Goal: Transaction & Acquisition: Purchase product/service

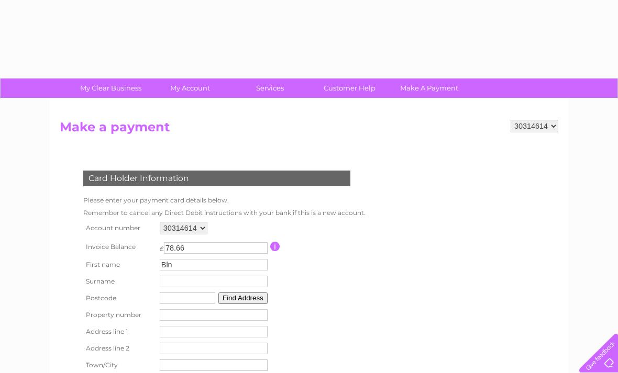
scroll to position [201, 0]
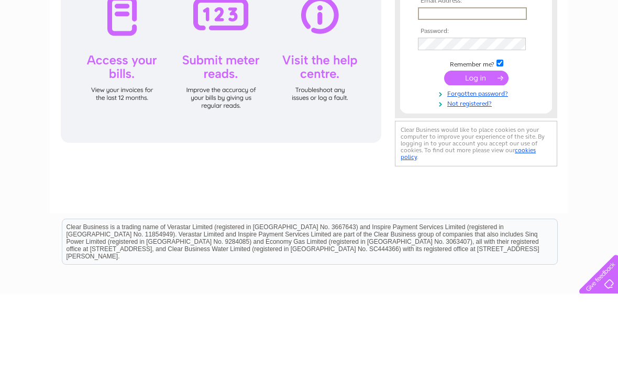
type input "Blonde.co.salon@gmail.com"
click at [476, 158] on input "submit" at bounding box center [476, 157] width 64 height 15
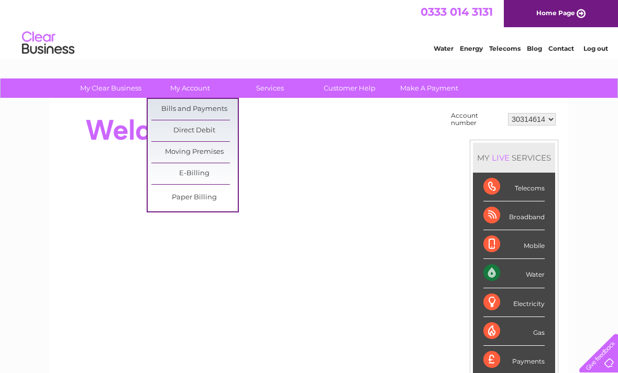
click at [201, 114] on link "Bills and Payments" at bounding box center [194, 109] width 86 height 21
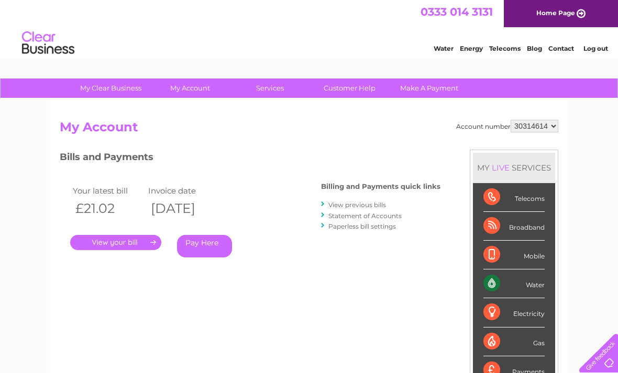
click at [207, 249] on link "Pay Here" at bounding box center [204, 246] width 55 height 23
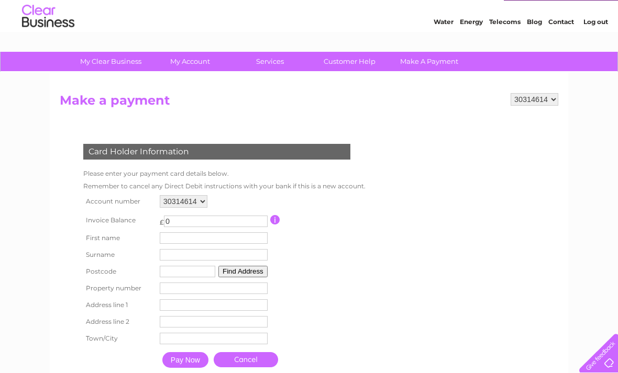
scroll to position [30, 0]
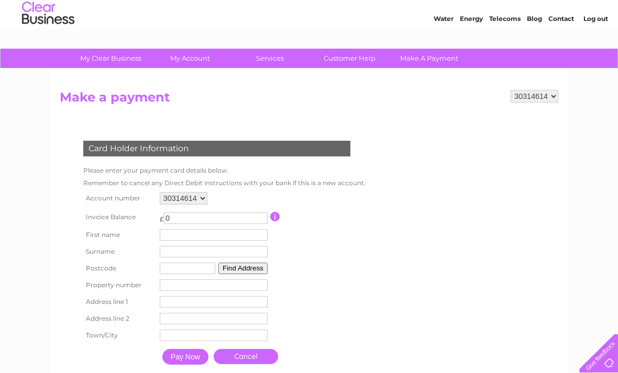
click at [427, 62] on link "Make A Payment" at bounding box center [429, 58] width 86 height 19
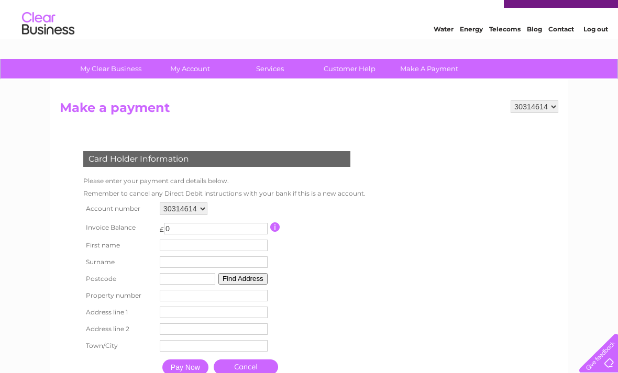
scroll to position [20, 0]
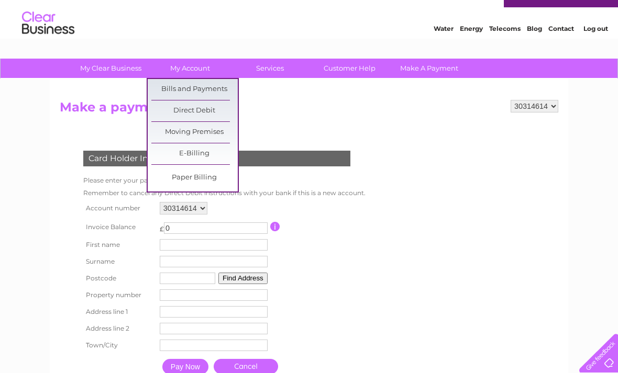
click at [223, 154] on link "E-Billing" at bounding box center [194, 153] width 86 height 21
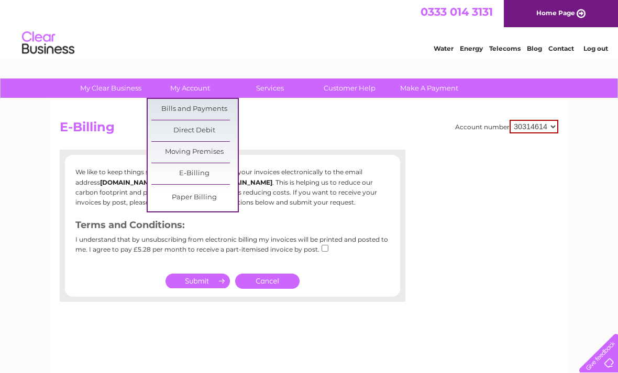
click at [218, 198] on link "Paper Billing" at bounding box center [194, 197] width 86 height 21
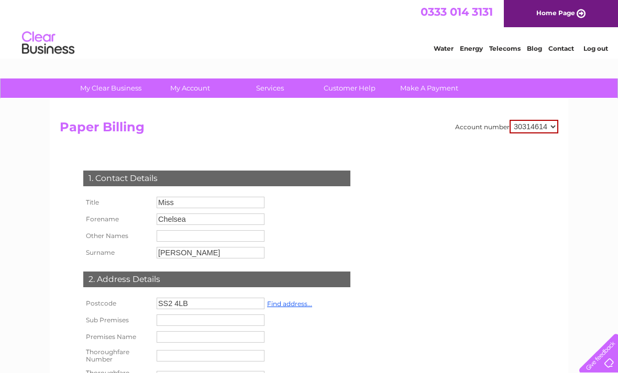
click at [435, 81] on link "Make A Payment" at bounding box center [429, 88] width 86 height 19
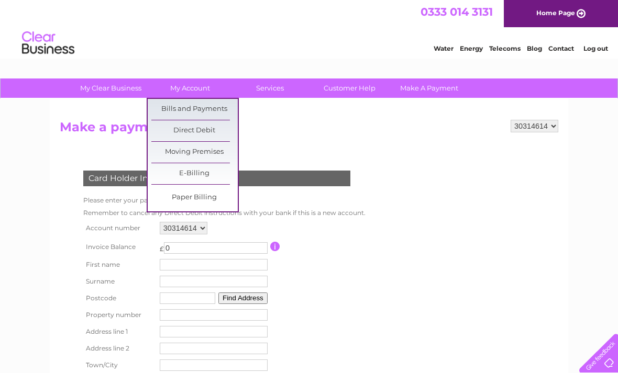
click at [222, 104] on link "Bills and Payments" at bounding box center [194, 109] width 86 height 21
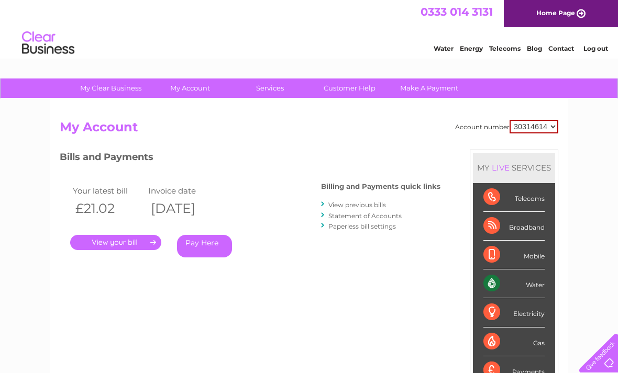
click at [372, 204] on link "View previous bills" at bounding box center [357, 205] width 58 height 8
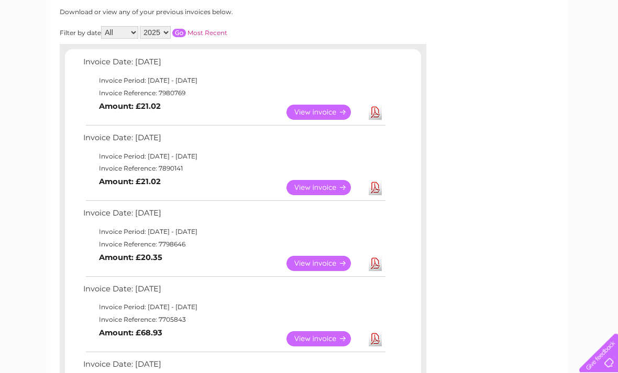
scroll to position [141, 0]
click at [375, 263] on link "Download" at bounding box center [375, 263] width 13 height 15
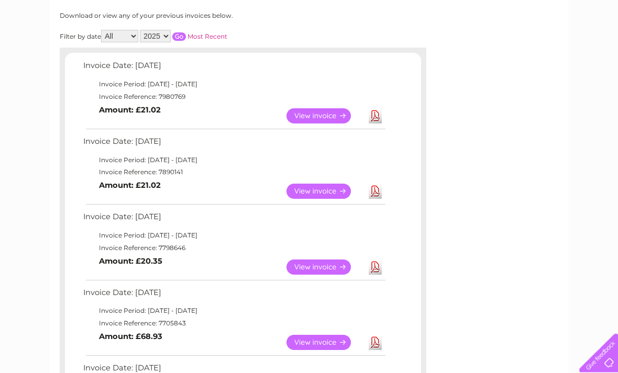
click at [380, 193] on link "Download" at bounding box center [375, 191] width 13 height 15
click at [374, 119] on link "Download" at bounding box center [375, 115] width 13 height 15
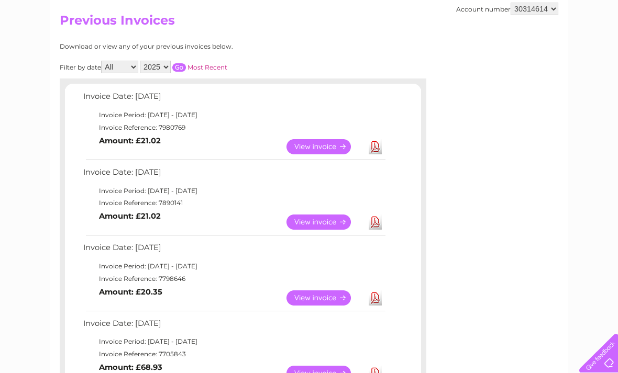
scroll to position [0, 0]
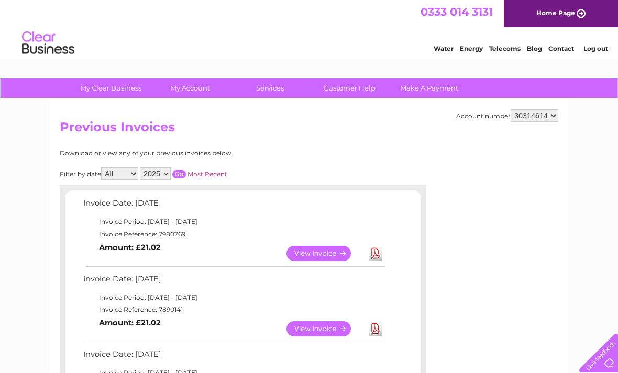
click at [423, 90] on link "Make A Payment" at bounding box center [429, 88] width 86 height 19
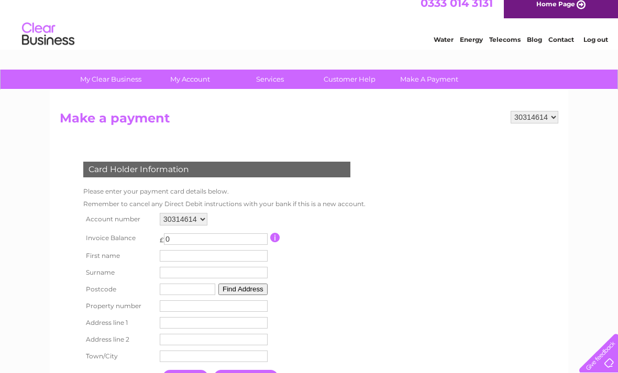
scroll to position [27, 0]
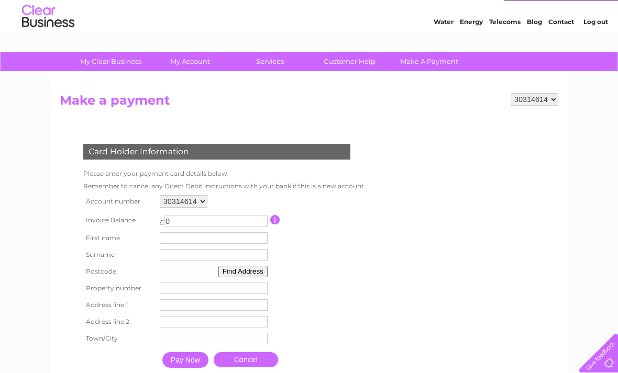
click at [207, 221] on input "0" at bounding box center [216, 222] width 104 height 12
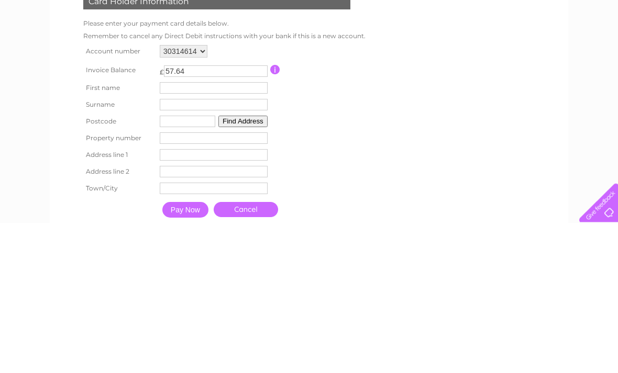
type input "57.64"
click at [179, 233] on input "text" at bounding box center [214, 239] width 108 height 12
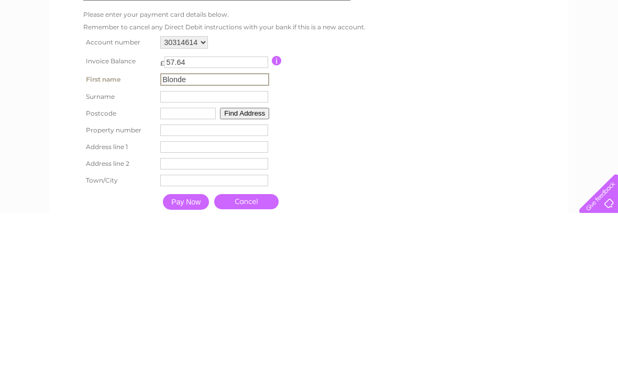
type input "Blonde"
click at [196, 251] on input "text" at bounding box center [214, 257] width 108 height 12
type input "Co salon"
click at [180, 268] on input "text" at bounding box center [188, 274] width 56 height 12
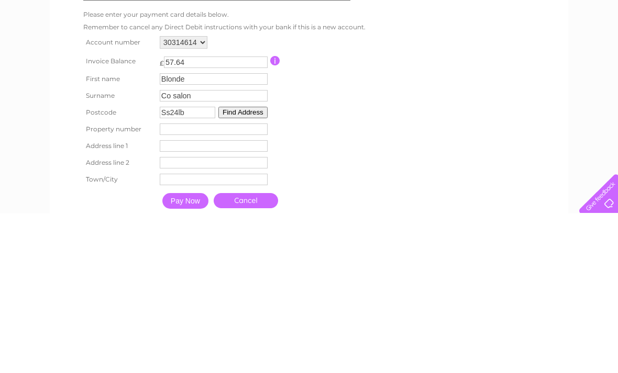
type input "Ss24lb"
click at [256, 267] on button "Find Address" at bounding box center [242, 273] width 49 height 12
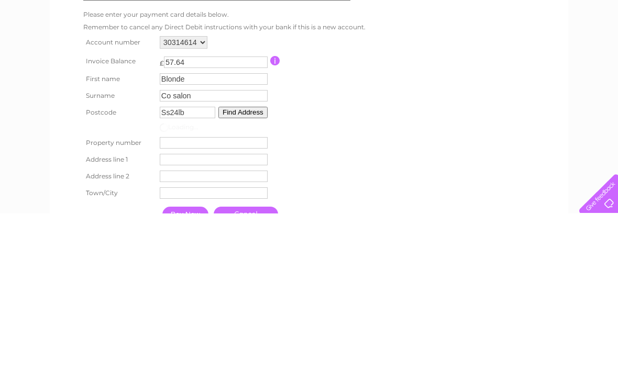
scroll to position [186, 0]
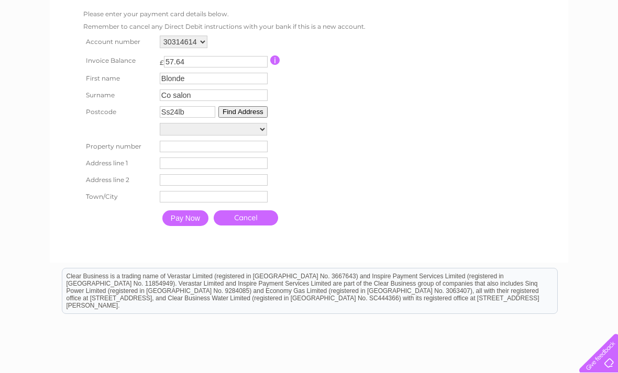
click at [211, 127] on select "Post Box 7M From [GEOGRAPHIC_DATA] 29M From [GEOGRAPHIC_DATA][PERSON_NAME], [GE…" at bounding box center [213, 129] width 107 height 13
select select "[STREET_ADDRESS]"
type input "253"
type input "[GEOGRAPHIC_DATA]"
type input "Southend-On-Sea"
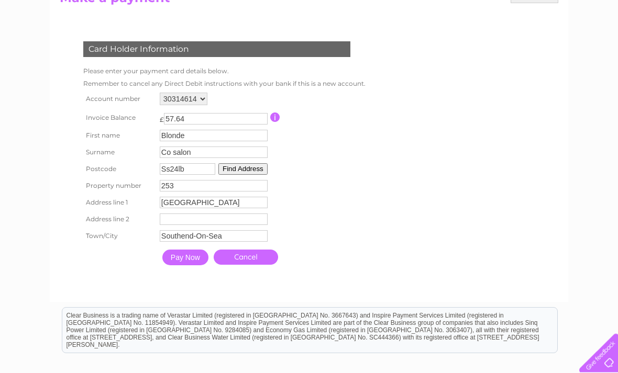
scroll to position [125, 0]
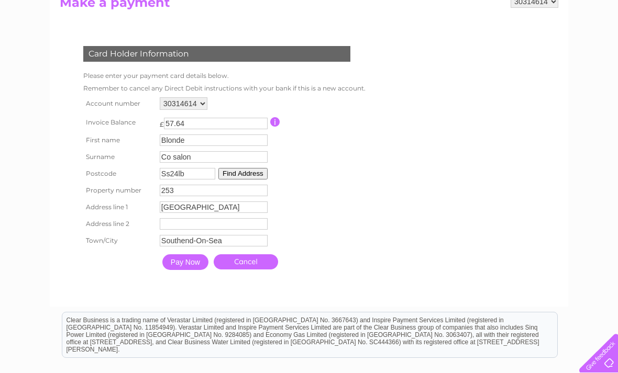
click at [184, 270] on input "Pay Now" at bounding box center [185, 263] width 46 height 16
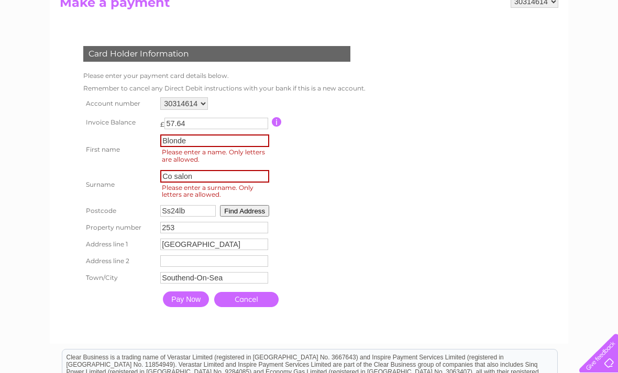
click at [201, 136] on input "Blonde" at bounding box center [214, 141] width 109 height 13
click at [208, 140] on input "Blonde" at bounding box center [214, 141] width 109 height 13
type input "Blonde"
click at [218, 176] on input "Co salon" at bounding box center [214, 176] width 109 height 13
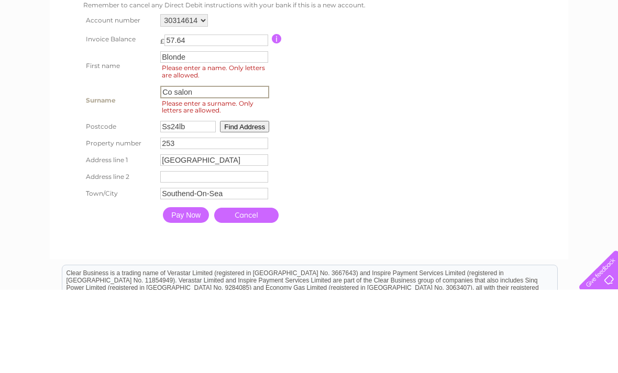
click at [46, 122] on div "My Clear Business Login Details My Details My Preferences Link Account My Accou…" at bounding box center [309, 238] width 618 height 568
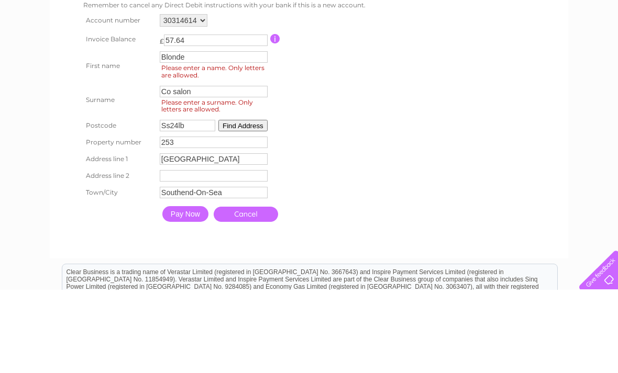
scroll to position [208, 0]
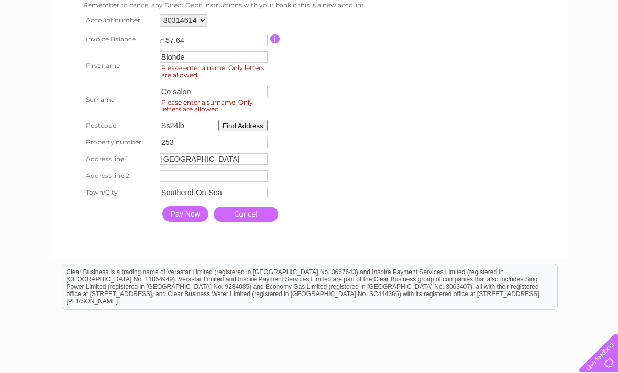
click at [183, 222] on input "Pay Now" at bounding box center [185, 214] width 46 height 16
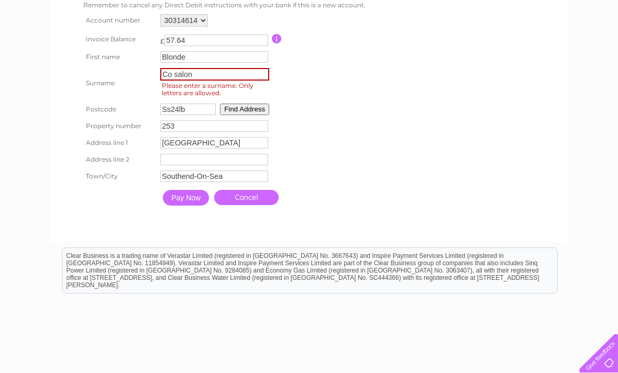
click at [209, 75] on input "Co salon" at bounding box center [214, 74] width 109 height 13
type input "C"
type input "Salon"
click at [499, 134] on form "30314614 Make a payment Card Holder Information Please enter your payment card …" at bounding box center [309, 72] width 499 height 320
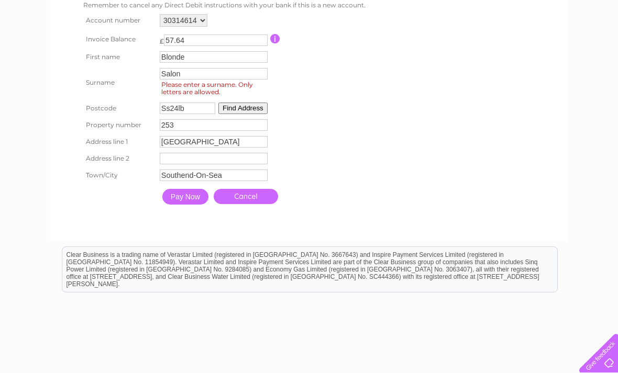
click at [189, 205] on input "Pay Now" at bounding box center [185, 197] width 46 height 16
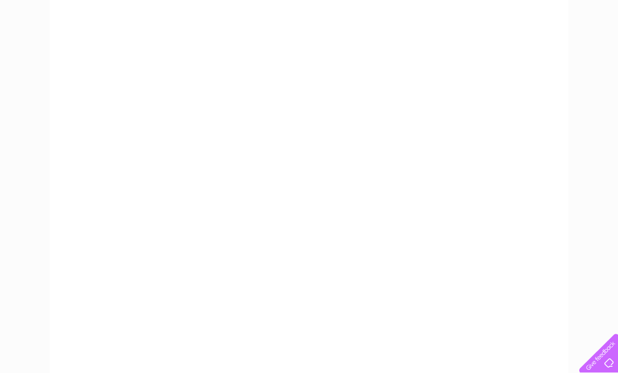
scroll to position [0, 0]
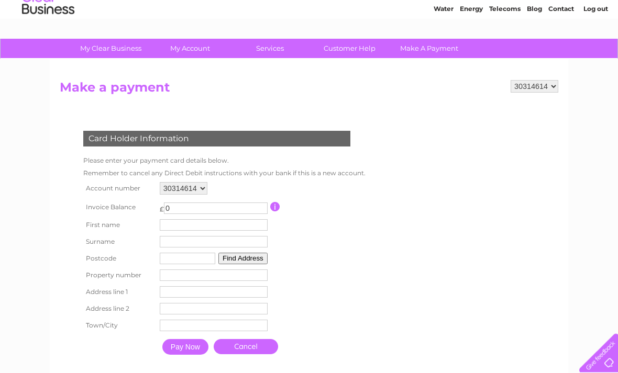
scroll to position [41, 0]
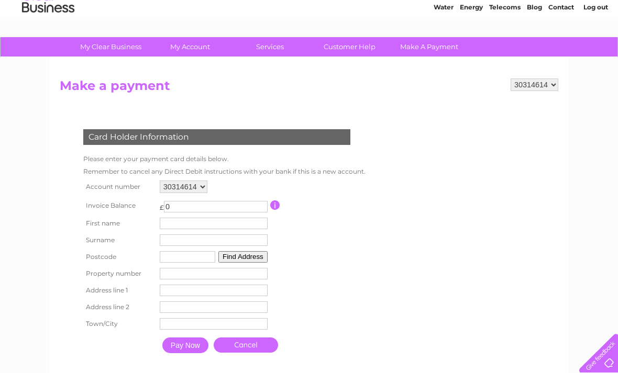
click at [257, 206] on input "0" at bounding box center [216, 207] width 104 height 12
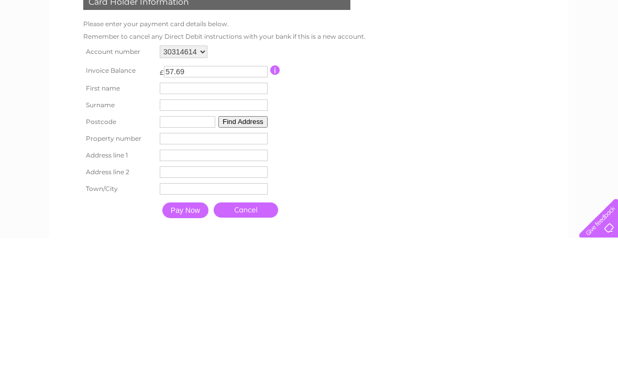
type input "57.69"
click at [222, 218] on input "text" at bounding box center [214, 224] width 108 height 12
type input "C"
